Goal: Task Accomplishment & Management: Complete application form

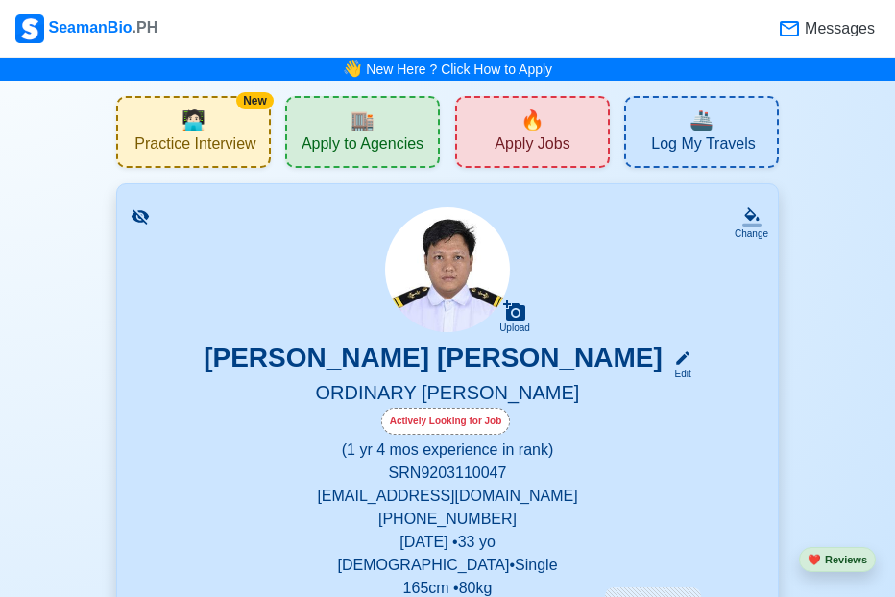
click at [515, 132] on div "🔥 Apply Jobs" at bounding box center [532, 132] width 155 height 72
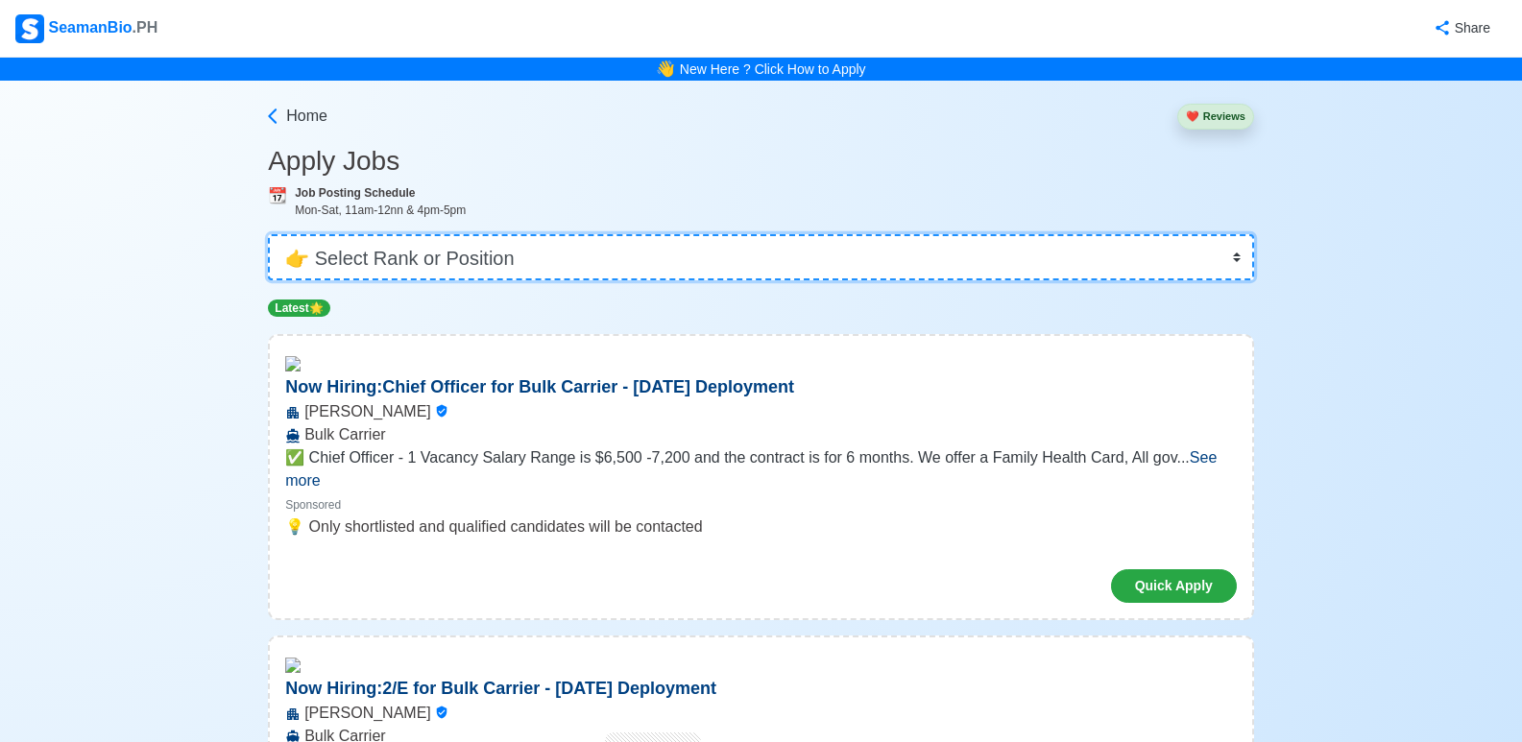
click at [511, 241] on select "👉 Select Rank or Position Master Chief Officer 2nd Officer 3rd Officer Junior O…" at bounding box center [761, 257] width 986 height 46
click at [495, 258] on select "👉 Select Rank or Position Master Chief Officer 2nd Officer 3rd Officer Junior O…" at bounding box center [761, 257] width 986 height 46
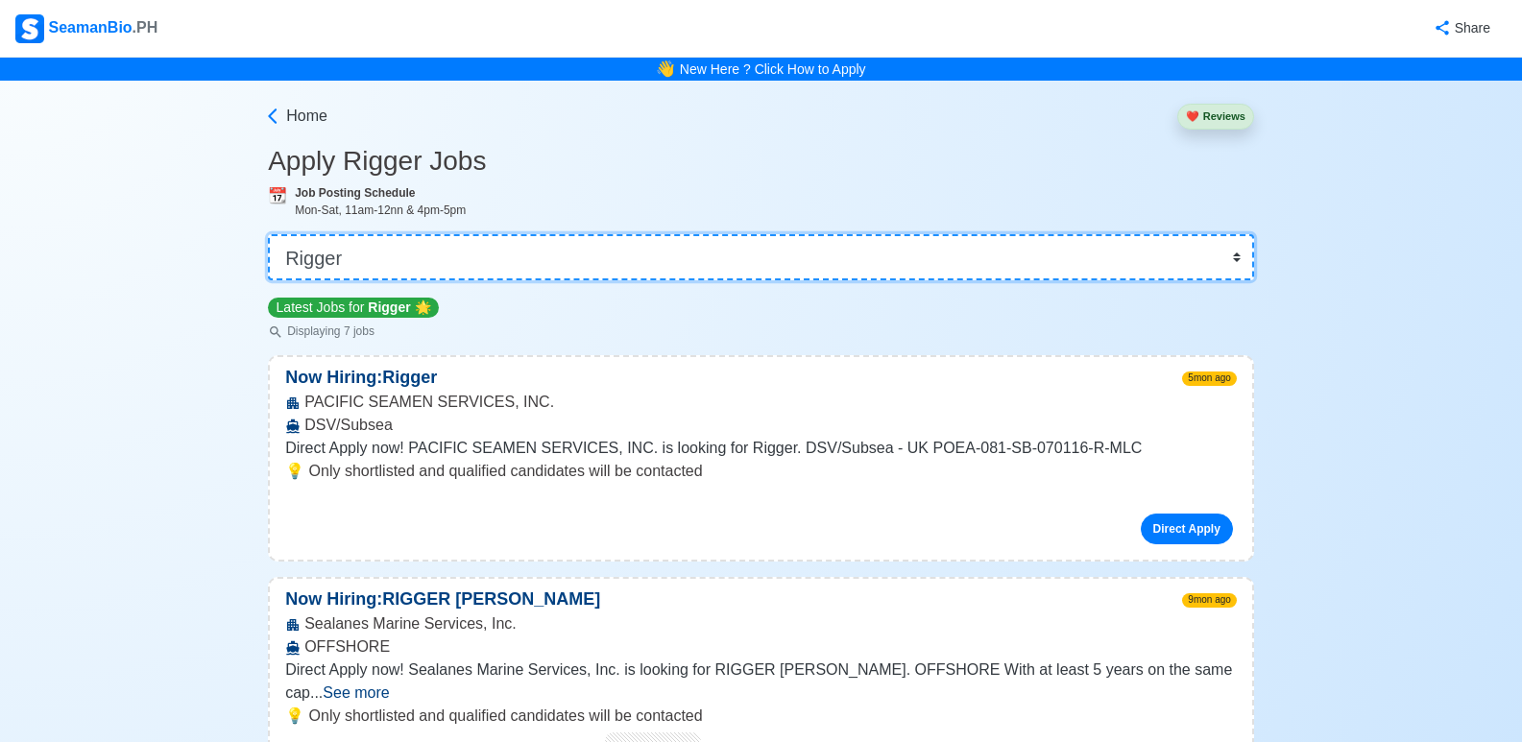
click at [495, 258] on select "👉 Select Rank or Position Master Chief Officer 2nd Officer 3rd Officer Junior O…" at bounding box center [761, 257] width 986 height 46
select select "Ordinary [PERSON_NAME]"
click at [495, 258] on select "👉 Select Rank or Position Master Chief Officer 2nd Officer 3rd Officer Junior O…" at bounding box center [761, 257] width 986 height 46
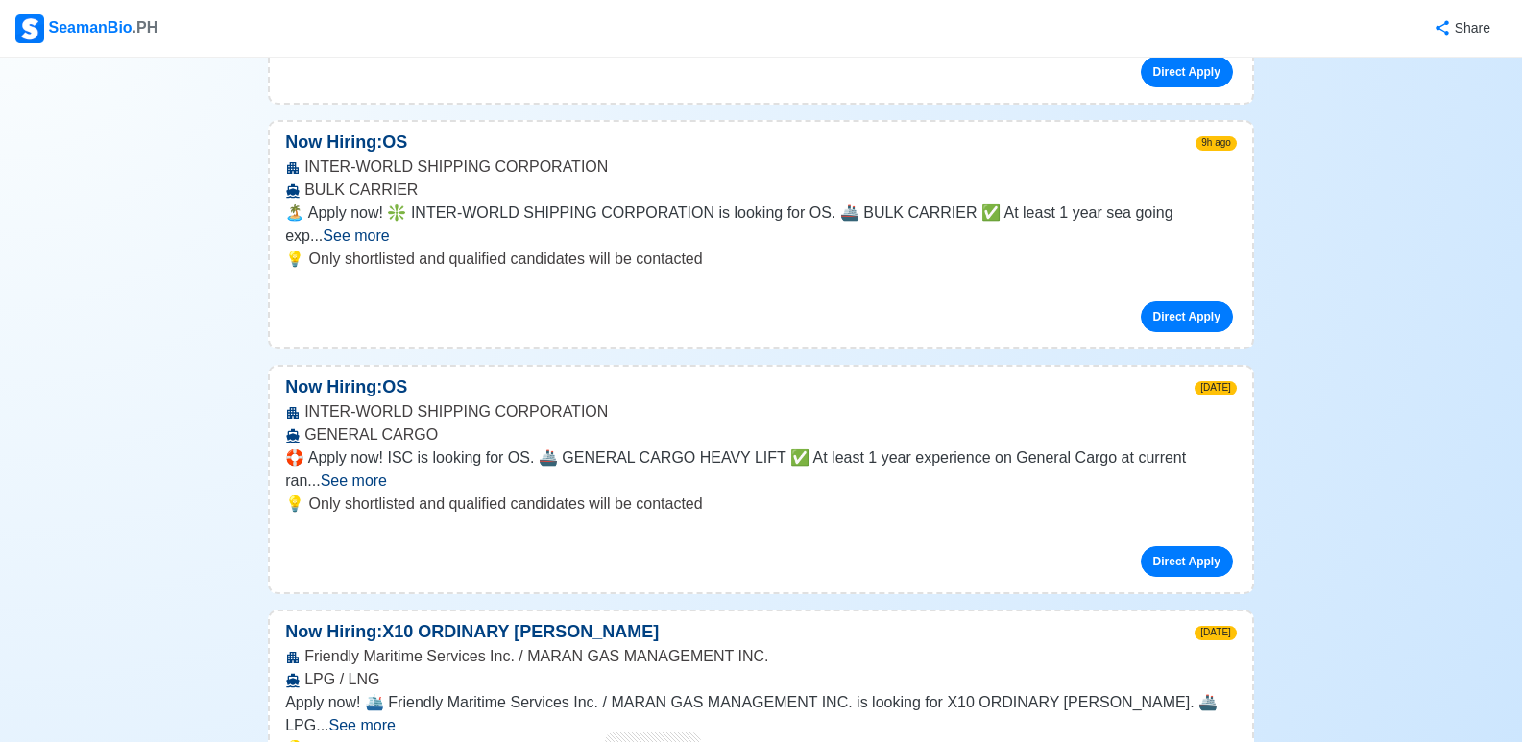
scroll to position [576, 0]
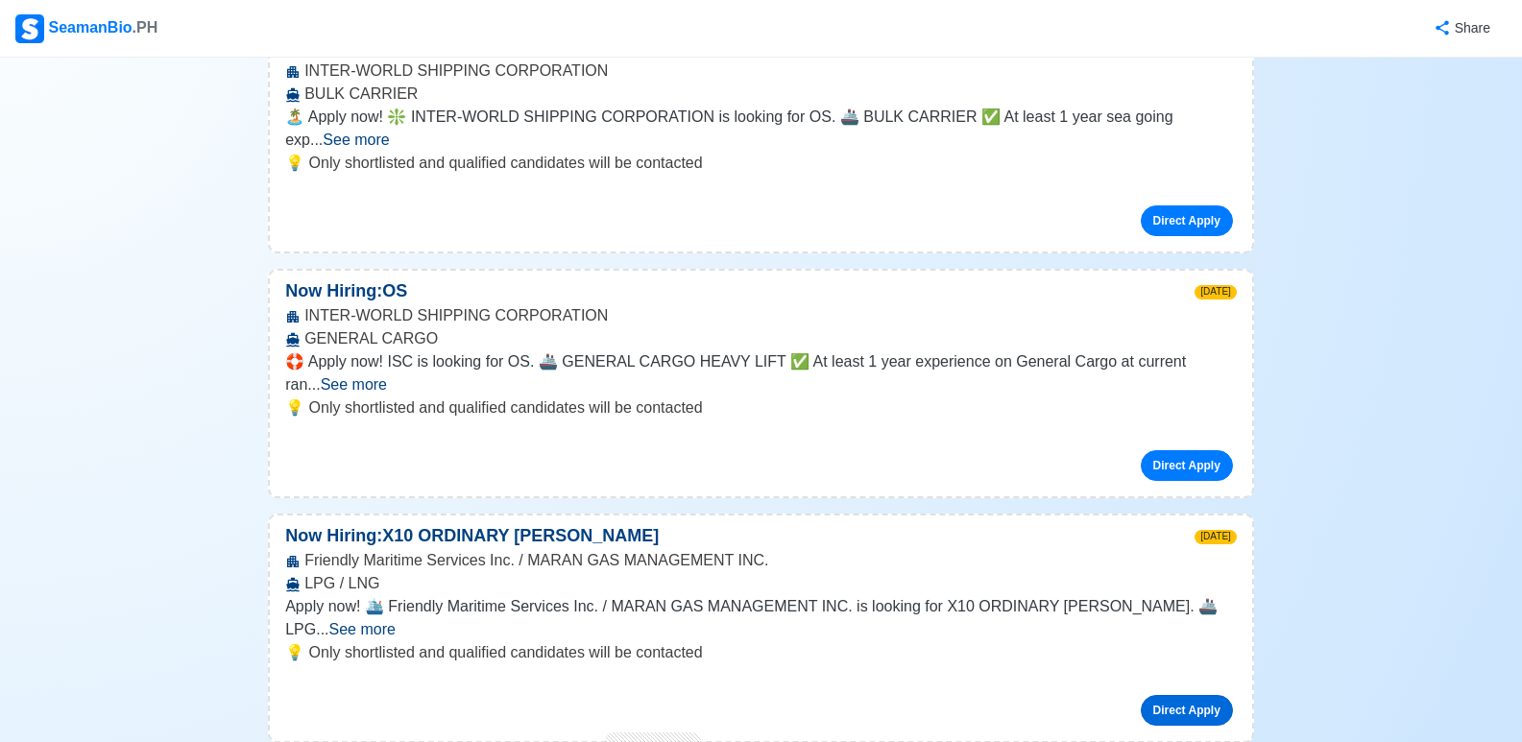
click at [908, 596] on link "Direct Apply" at bounding box center [1187, 710] width 92 height 31
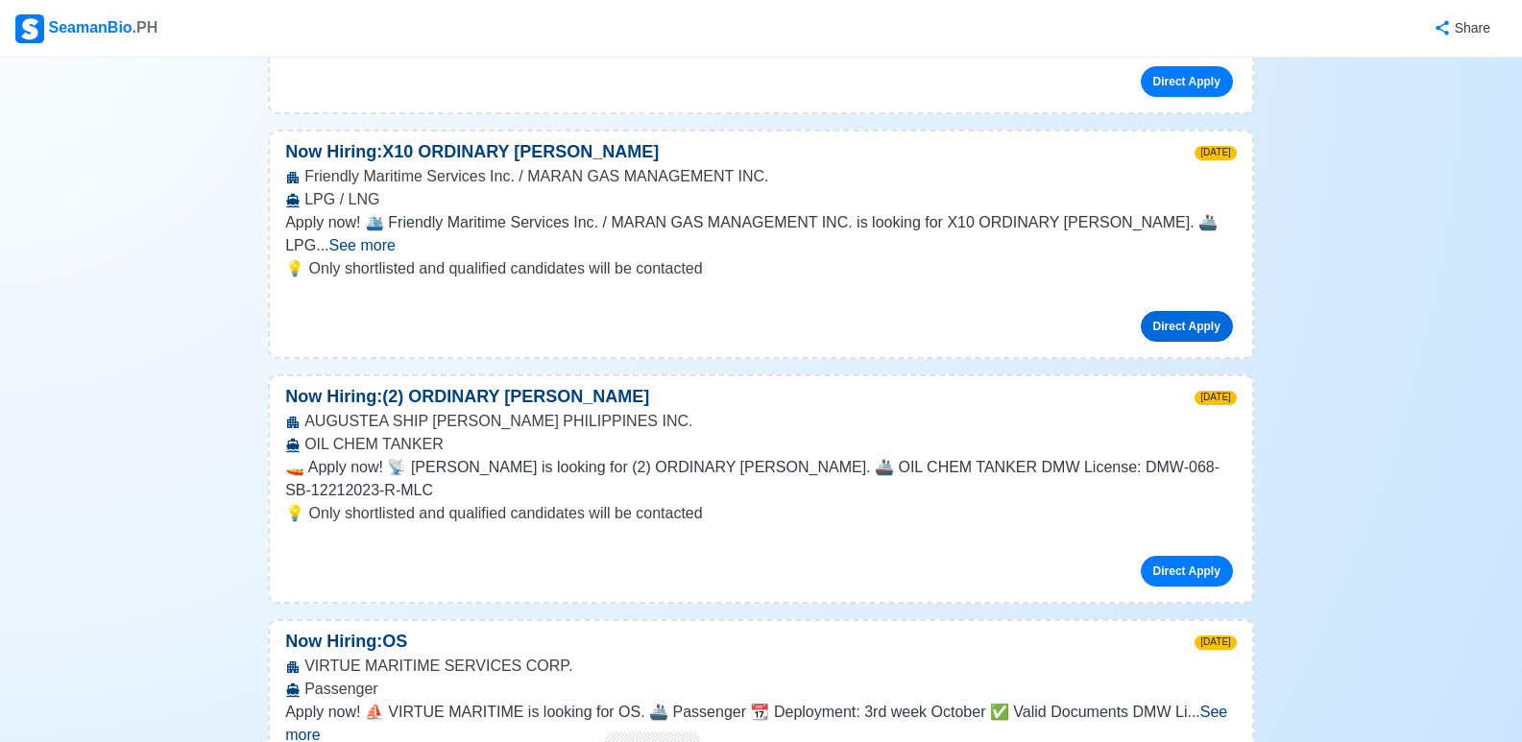
scroll to position [1056, 0]
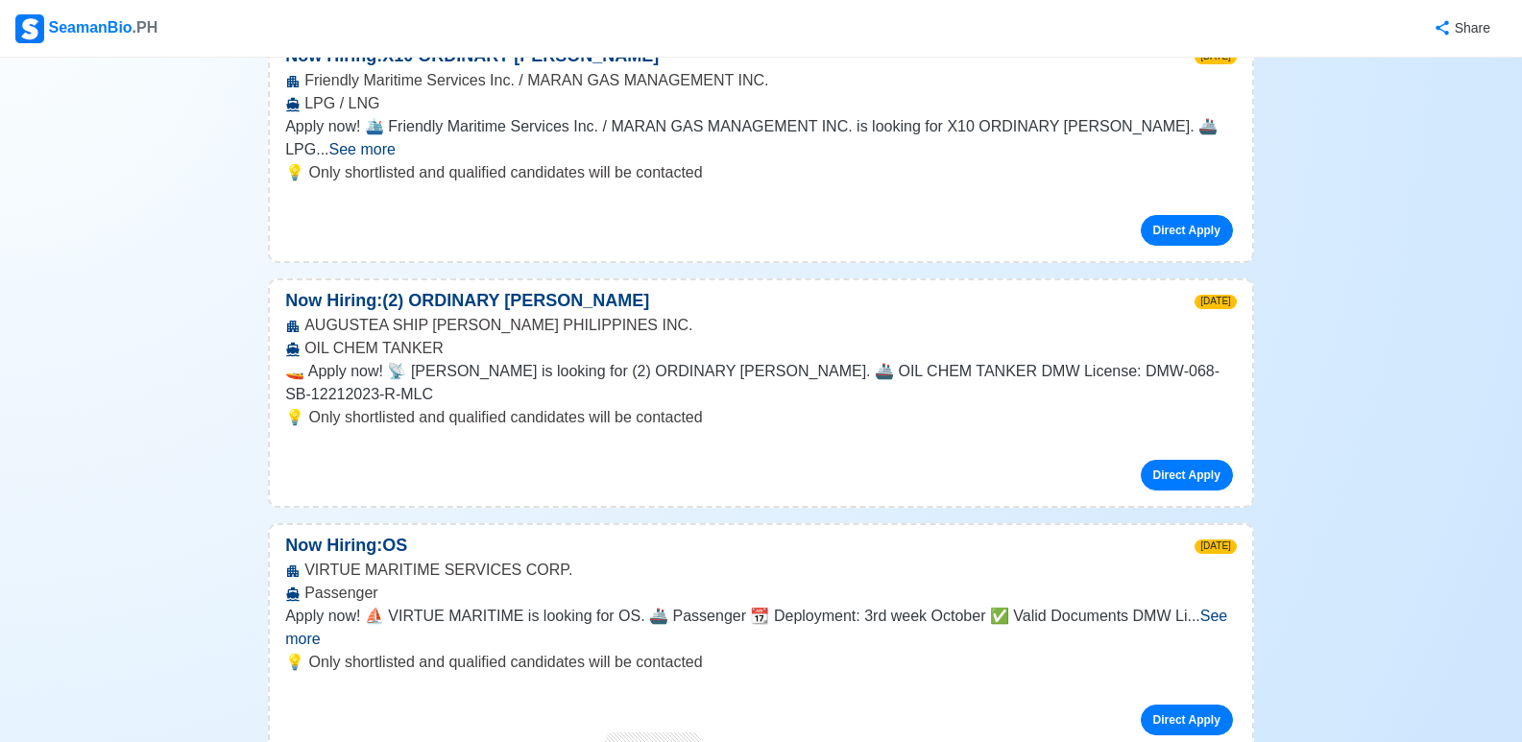
click at [908, 596] on span "See more" at bounding box center [756, 627] width 942 height 39
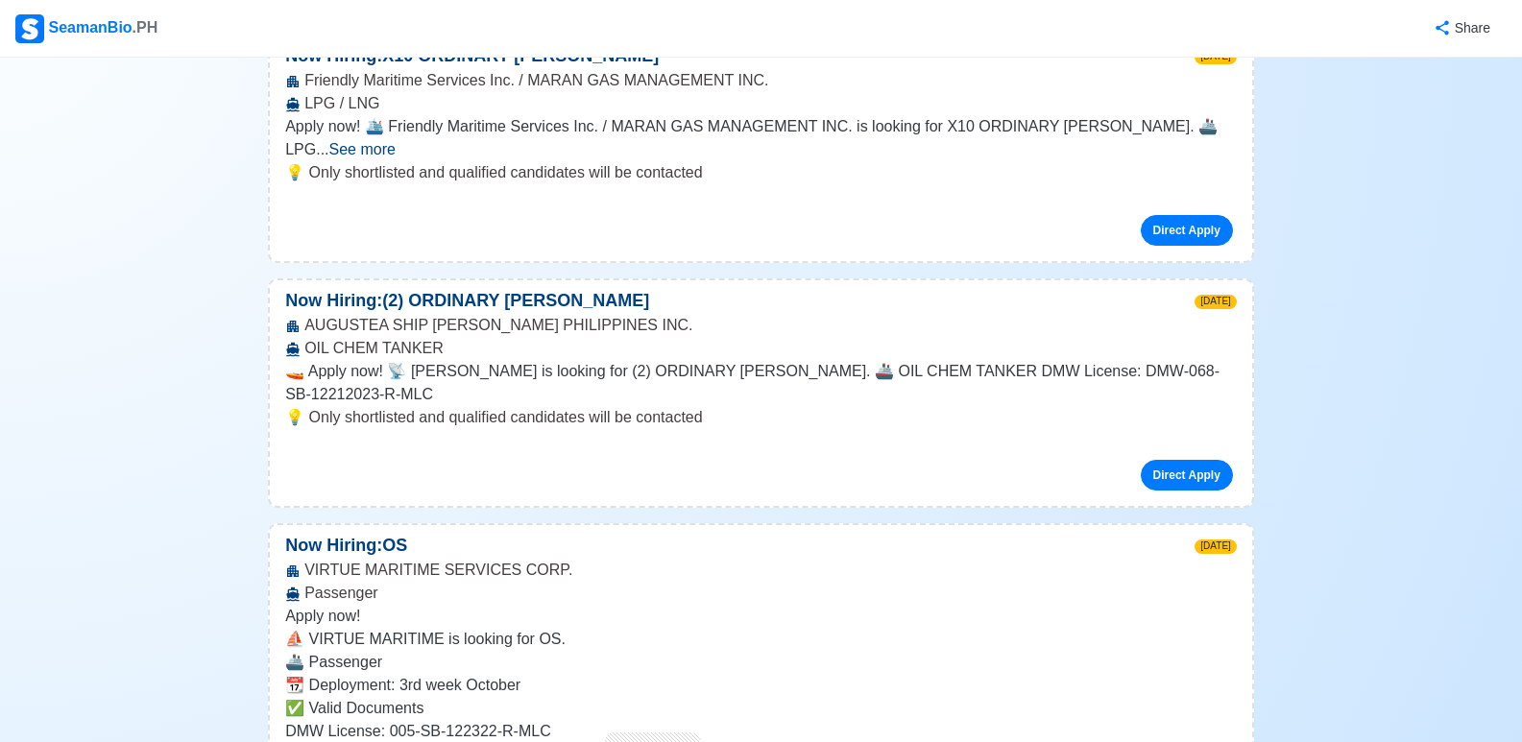
scroll to position [1152, 0]
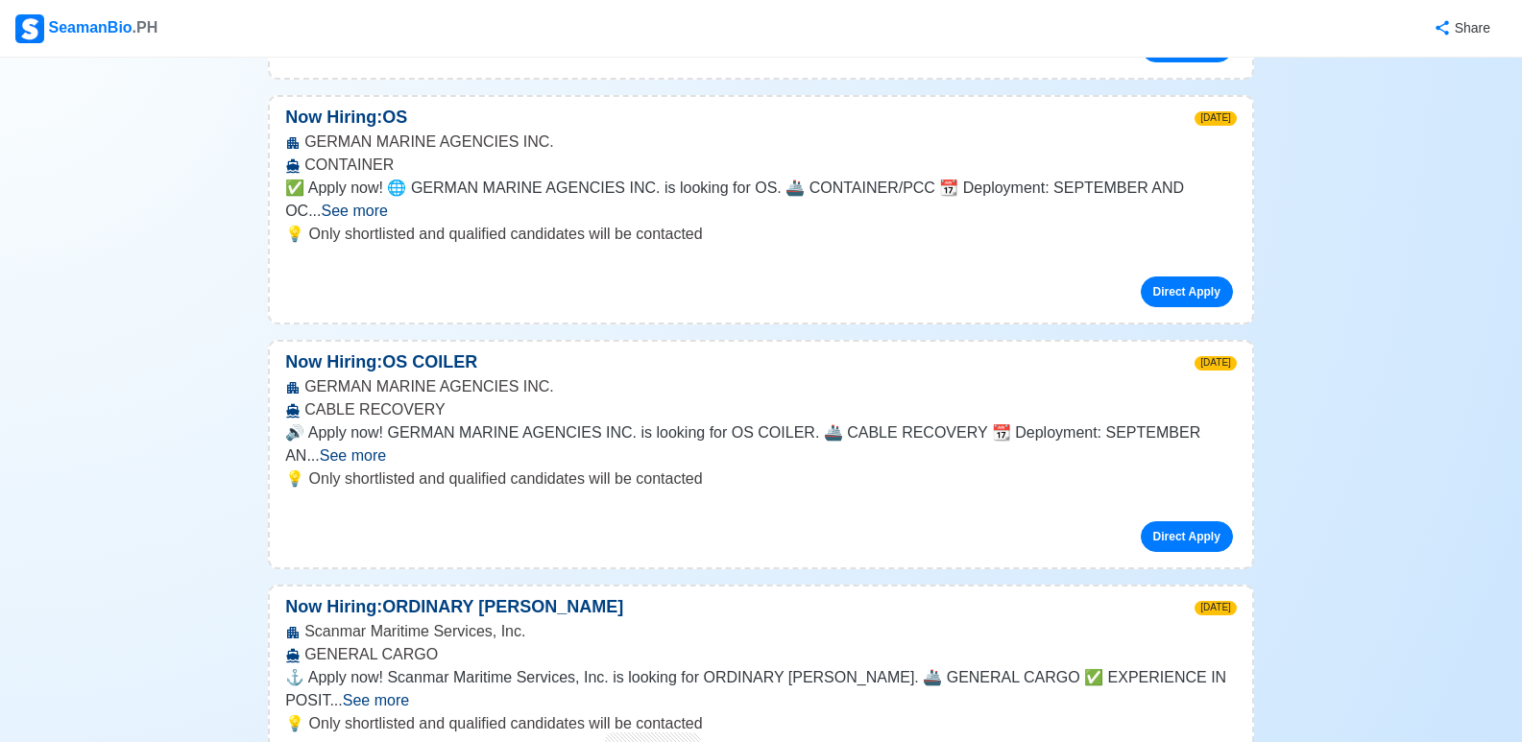
scroll to position [2208, 0]
